Goal: Information Seeking & Learning: Learn about a topic

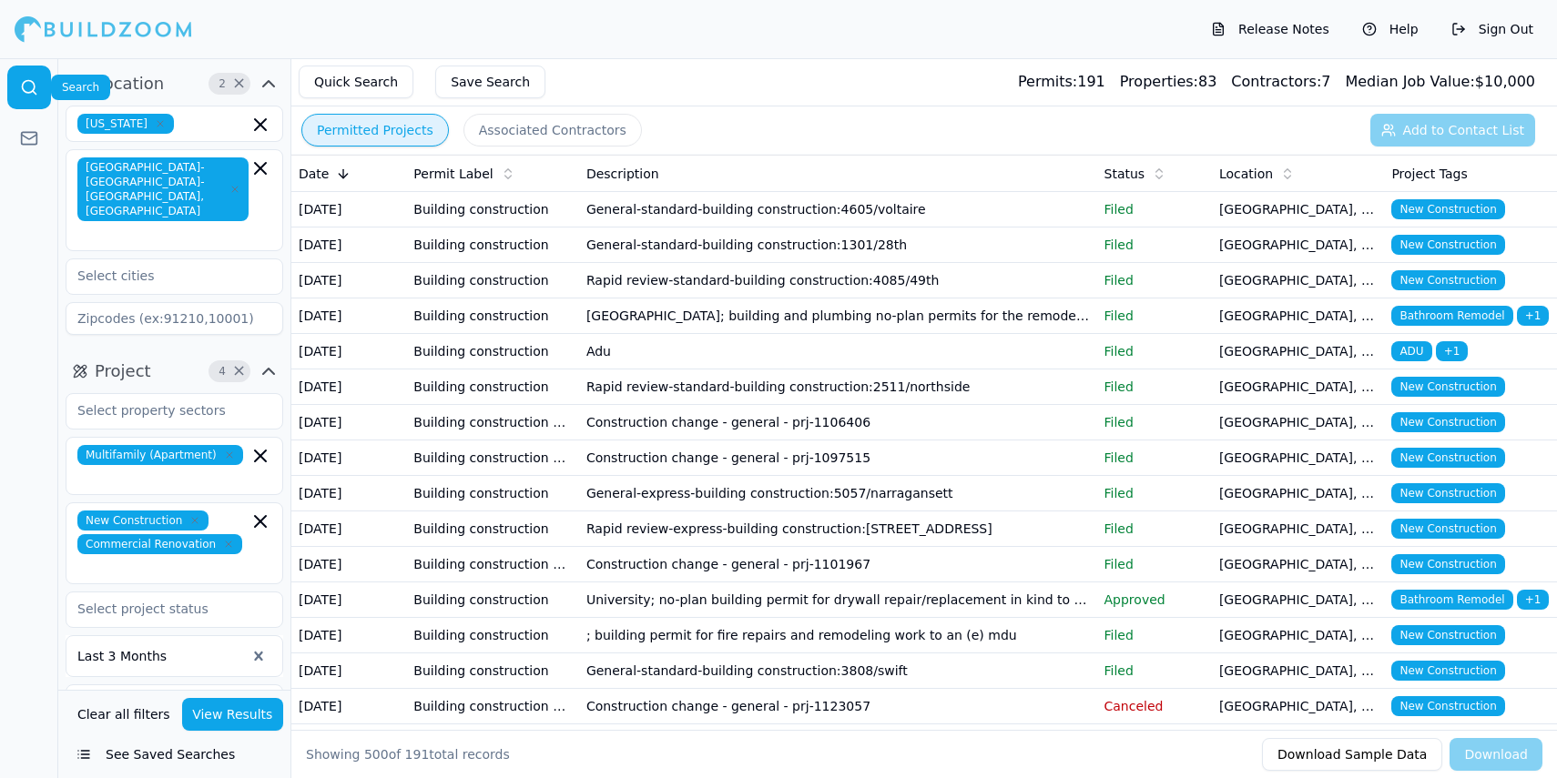
scroll to position [19162, 0]
